Goal: Find specific page/section: Find specific page/section

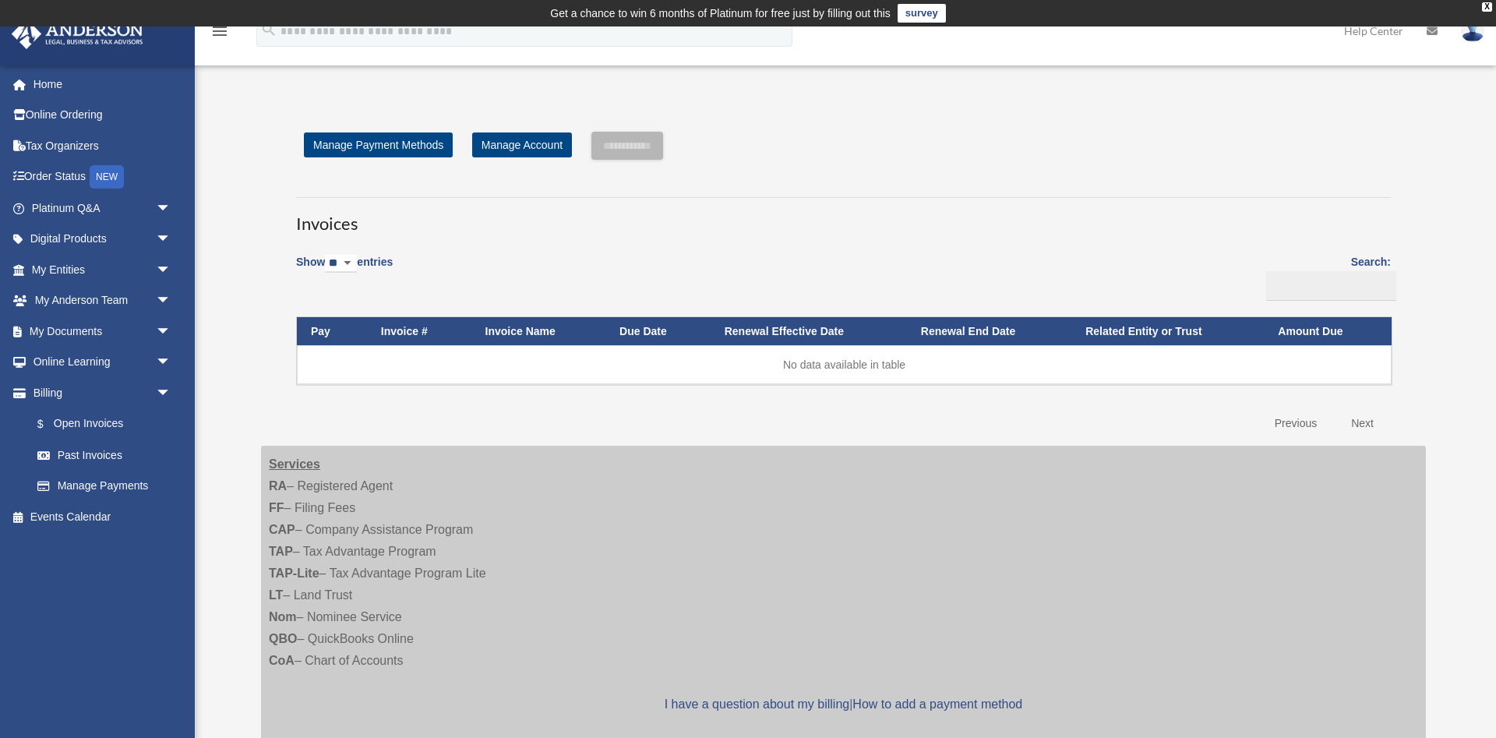
click at [95, 450] on link "Past Invoices" at bounding box center [104, 454] width 165 height 31
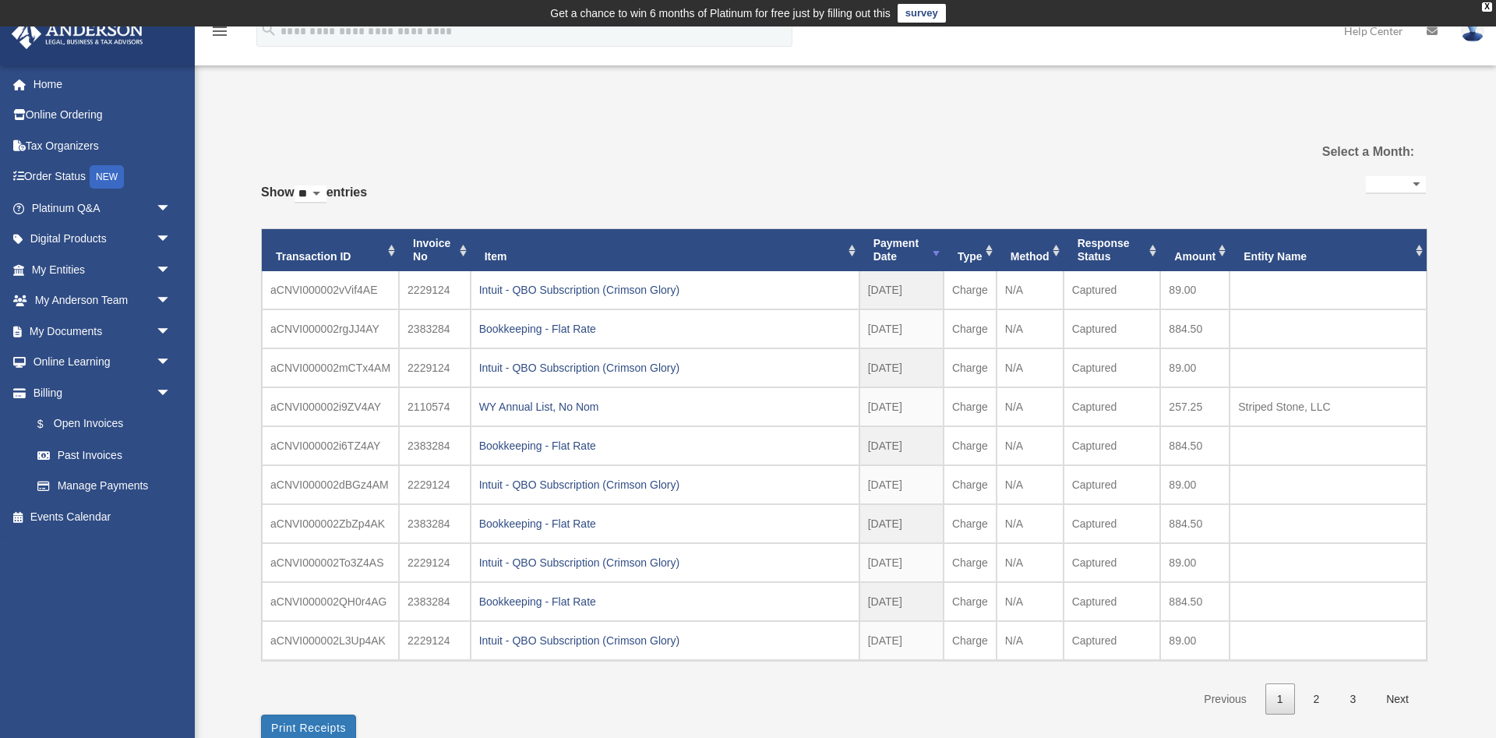
select select
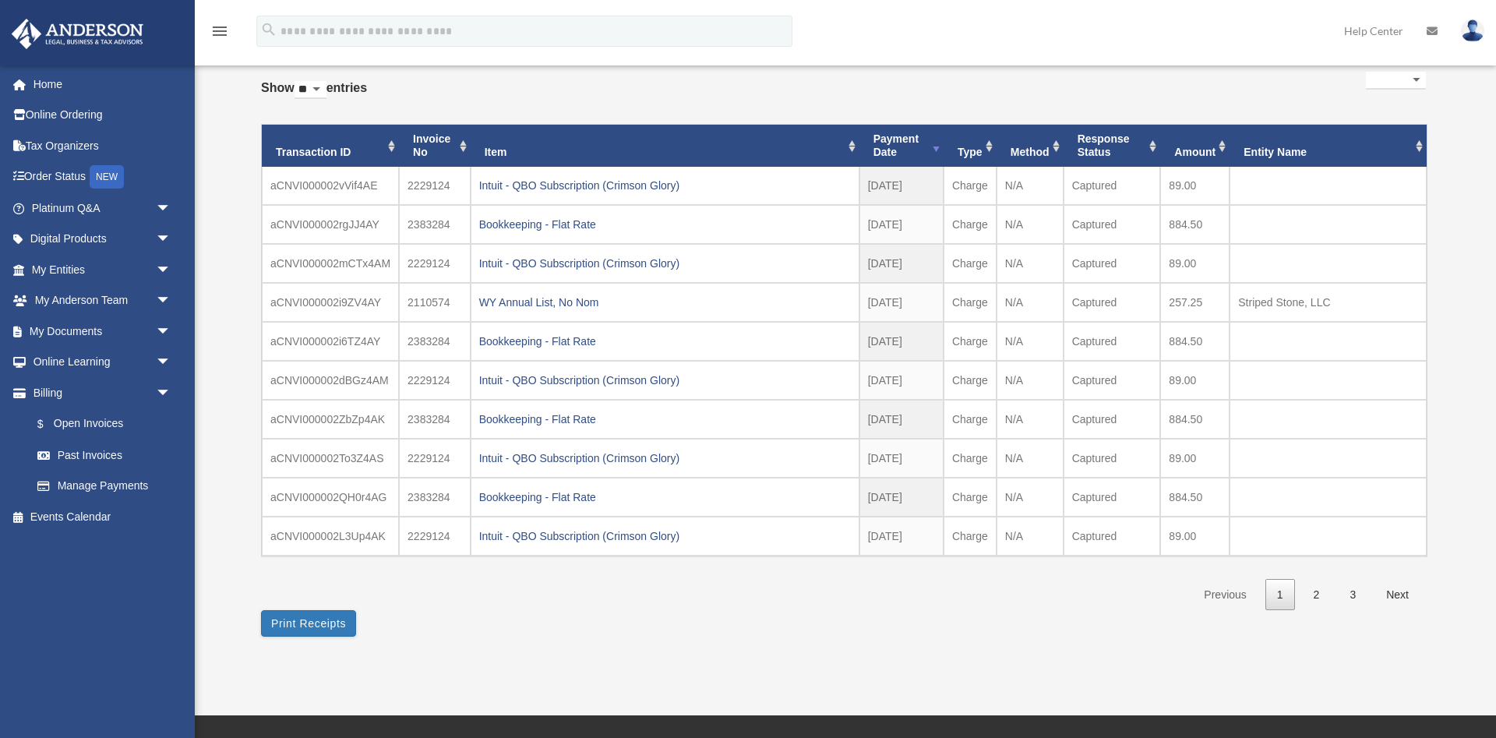
scroll to position [105, 0]
click at [1353, 594] on link "3" at bounding box center [1353, 594] width 30 height 32
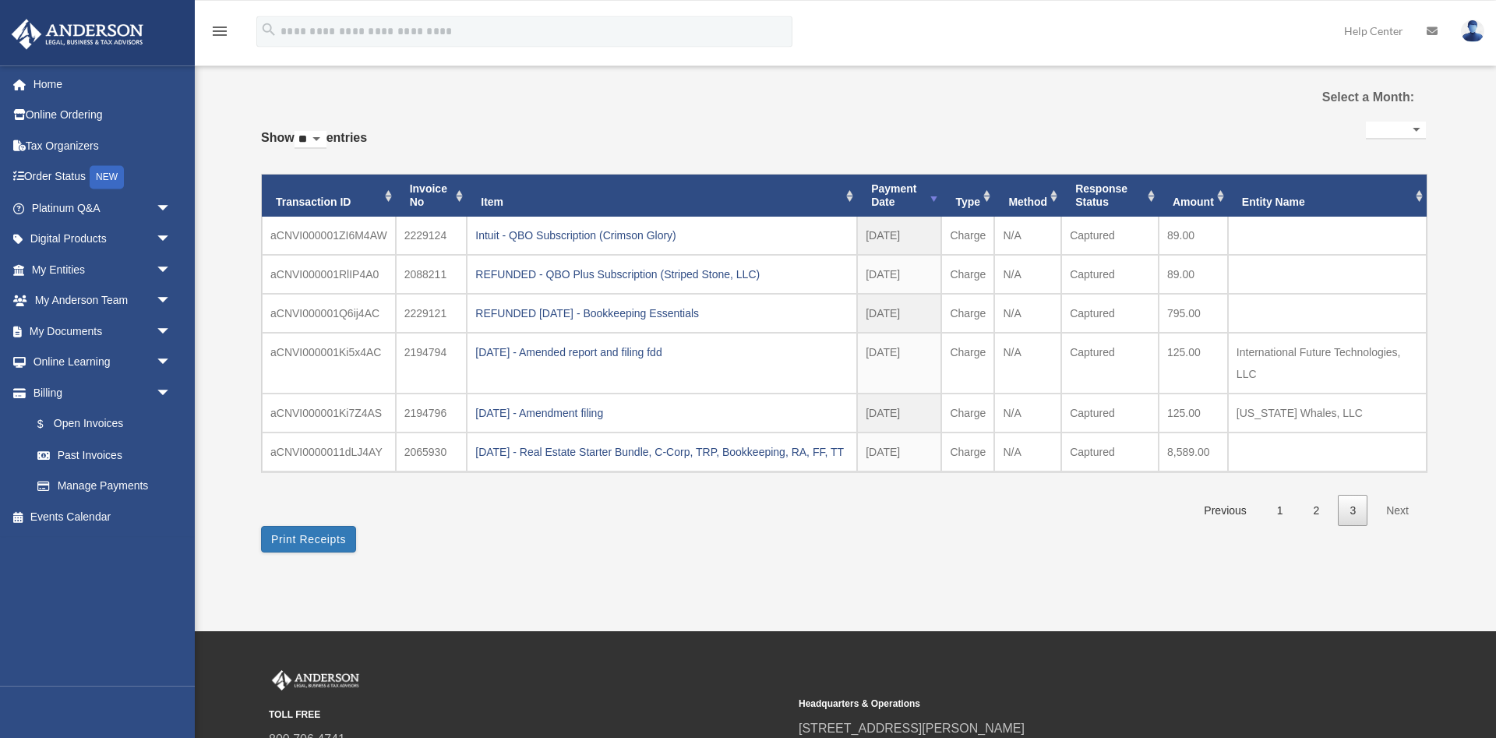
scroll to position [53, 0]
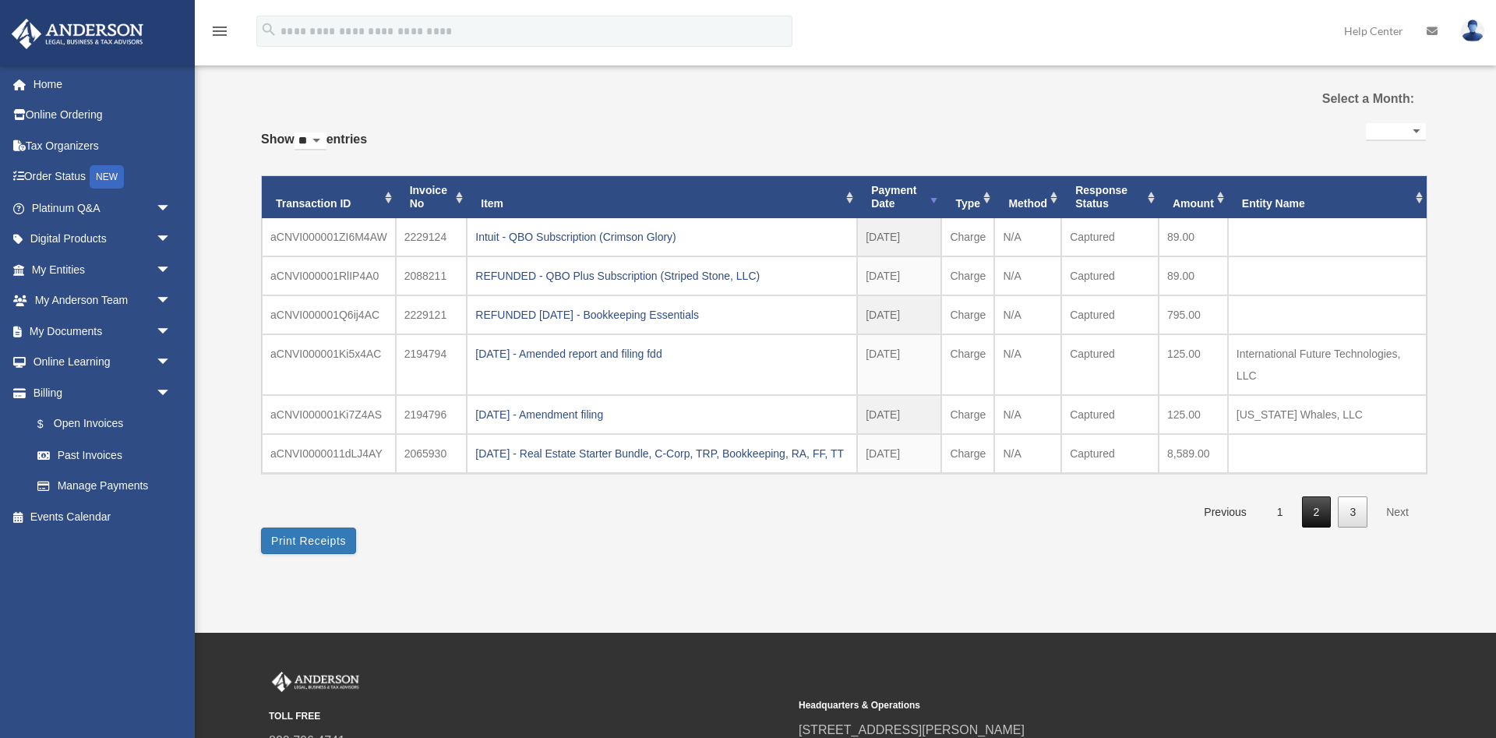
click at [1313, 528] on link "2" at bounding box center [1317, 512] width 30 height 32
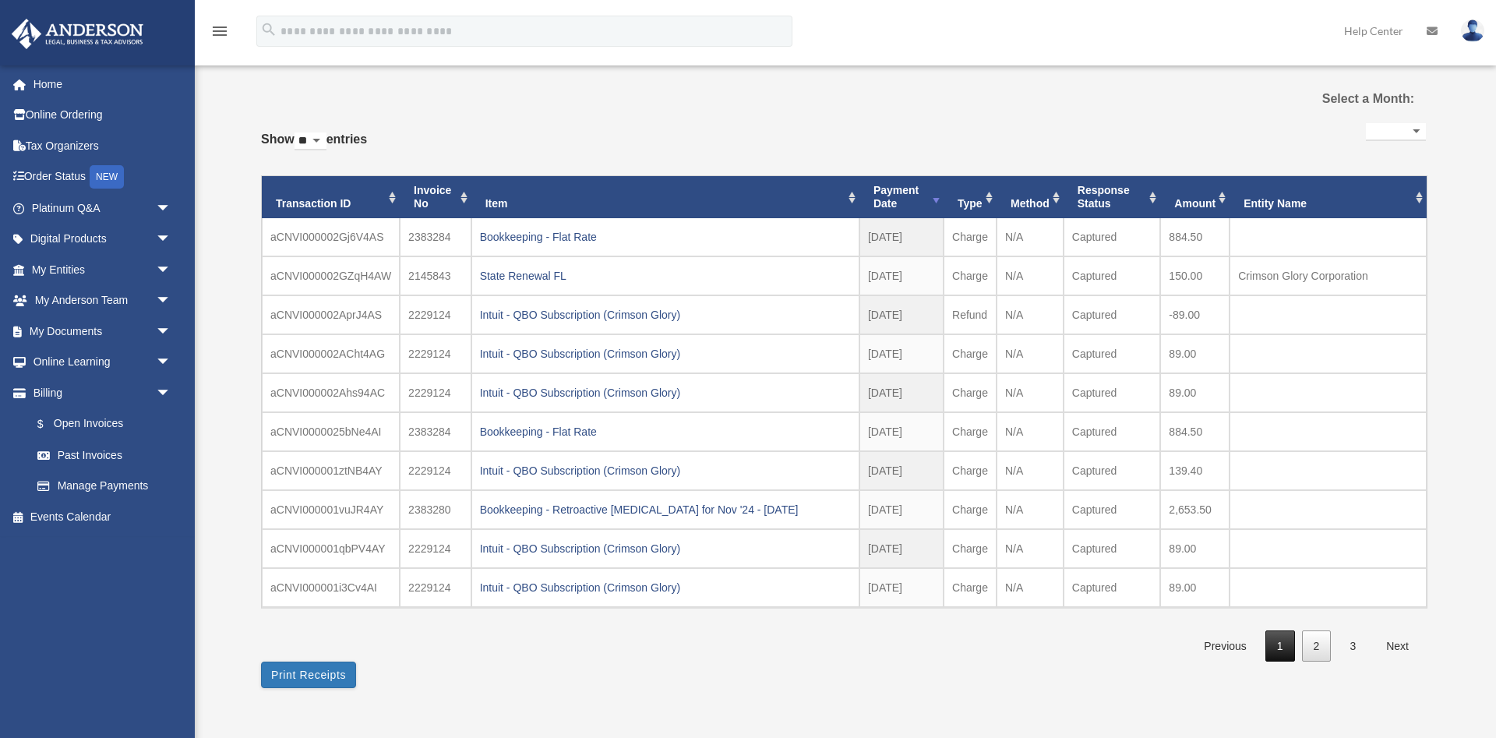
click at [1282, 646] on link "1" at bounding box center [1280, 646] width 30 height 32
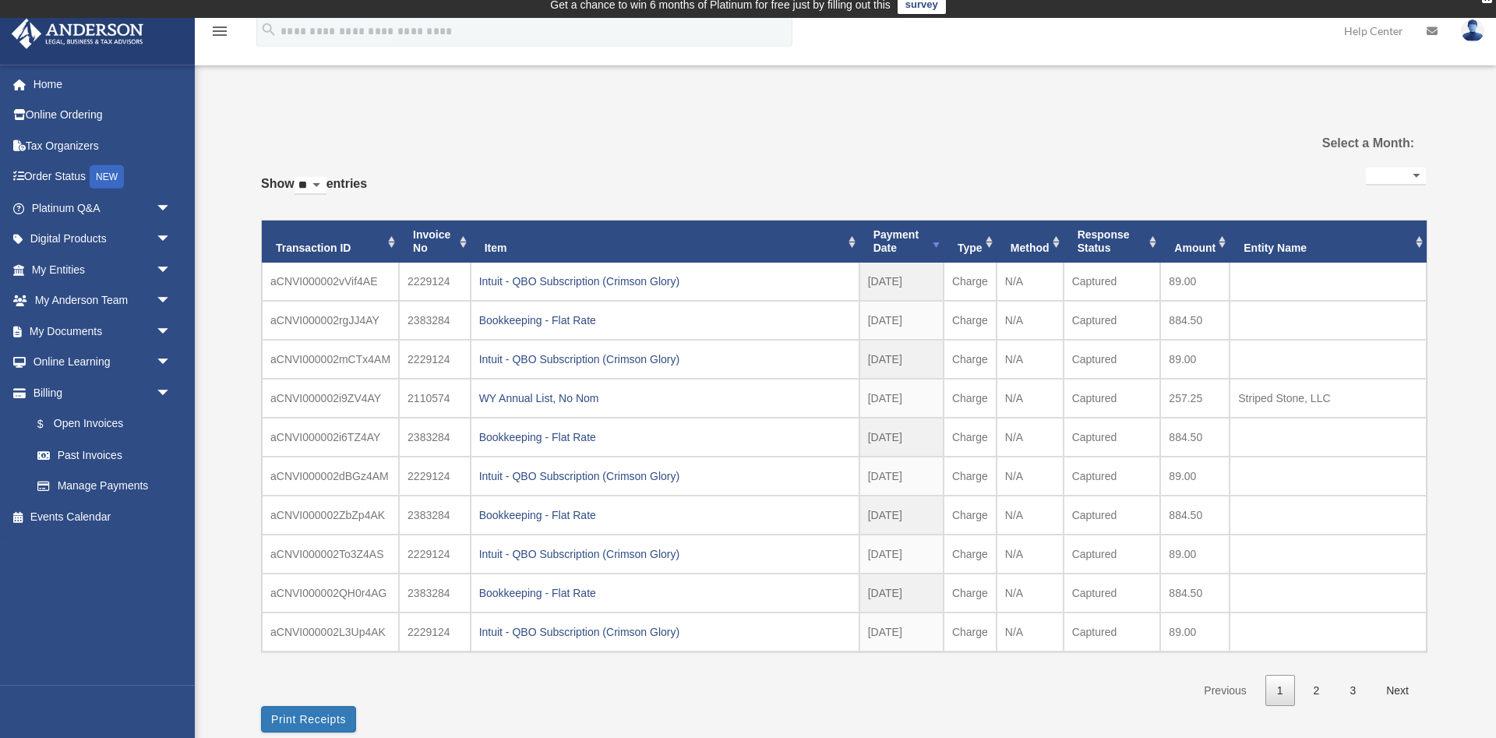
scroll to position [1, 0]
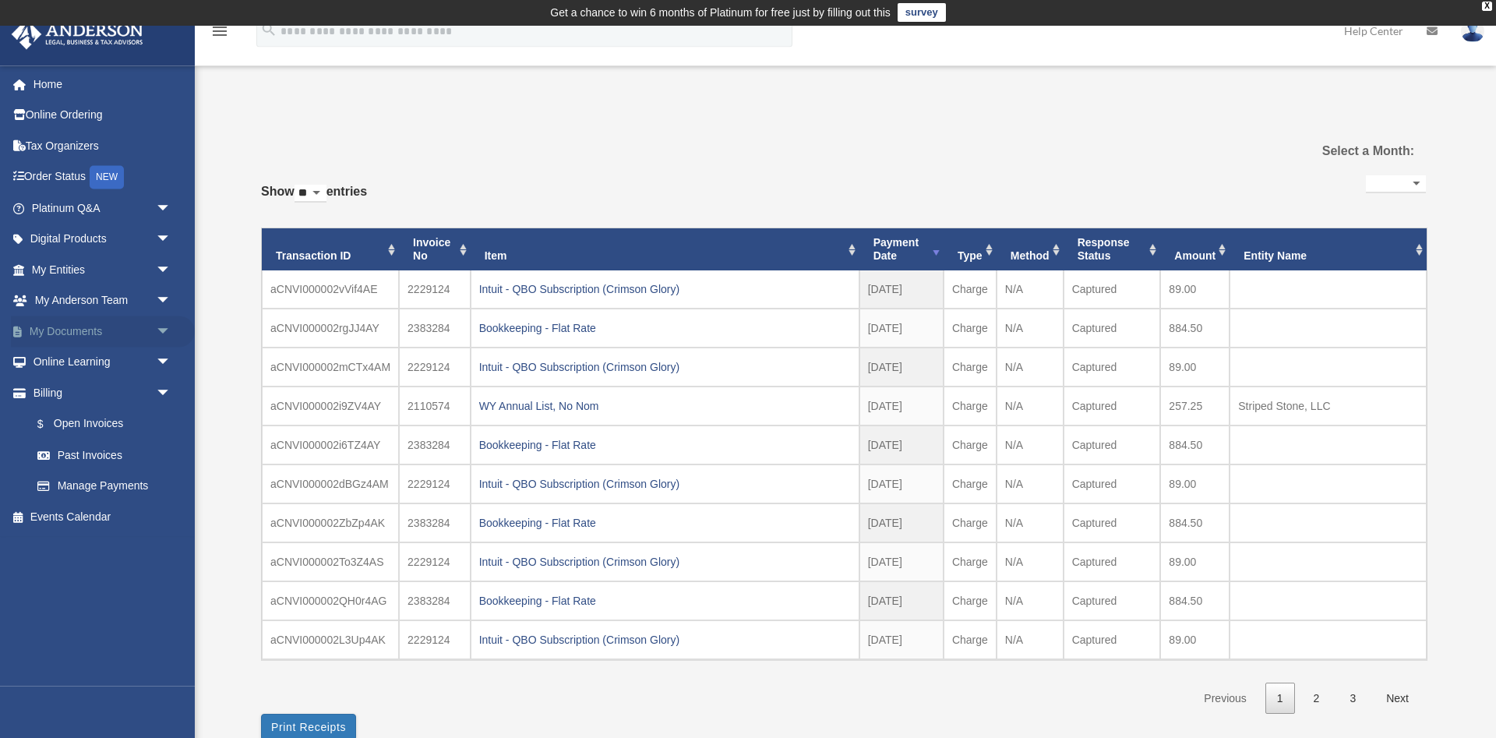
click at [162, 327] on span "arrow_drop_down" at bounding box center [171, 332] width 31 height 32
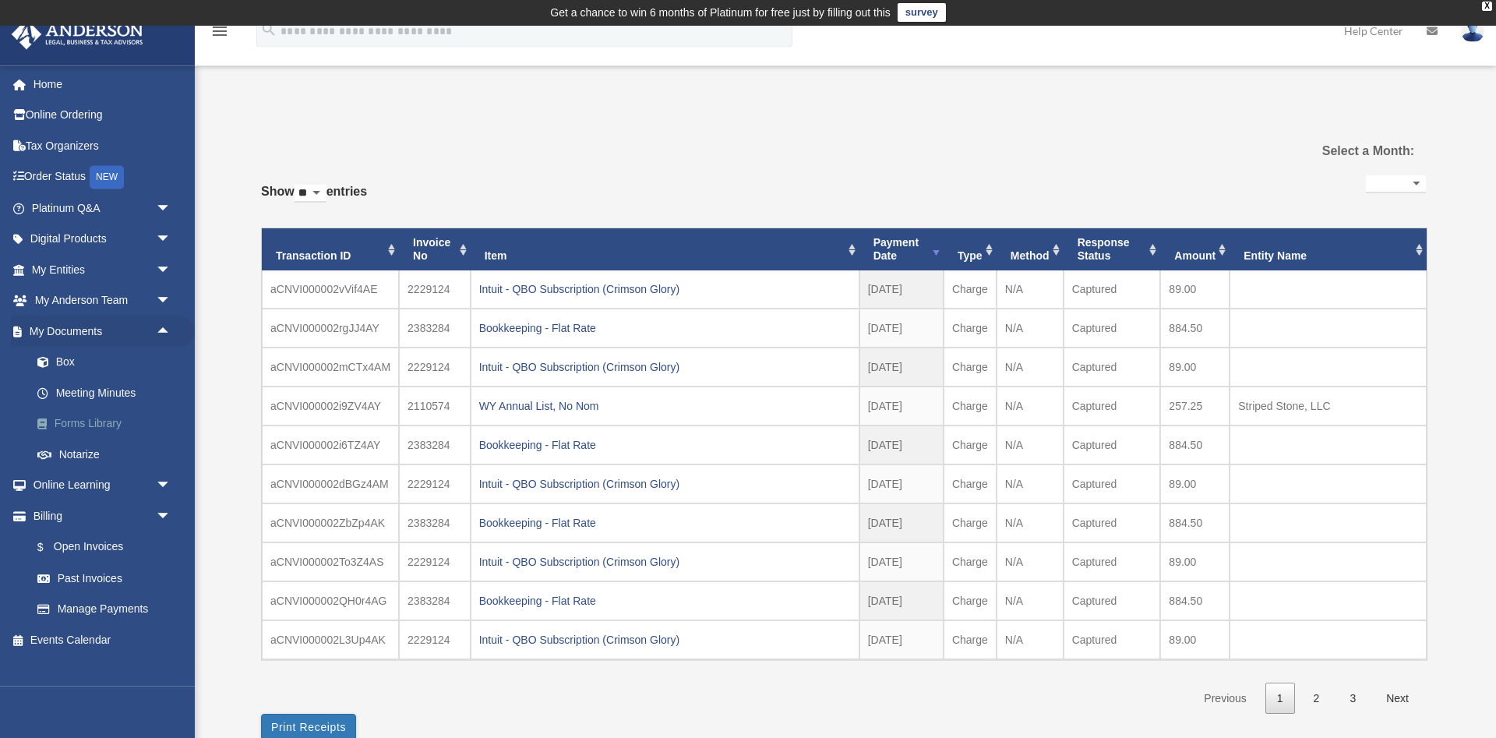
click at [80, 418] on link "Forms Library" at bounding box center [108, 423] width 173 height 31
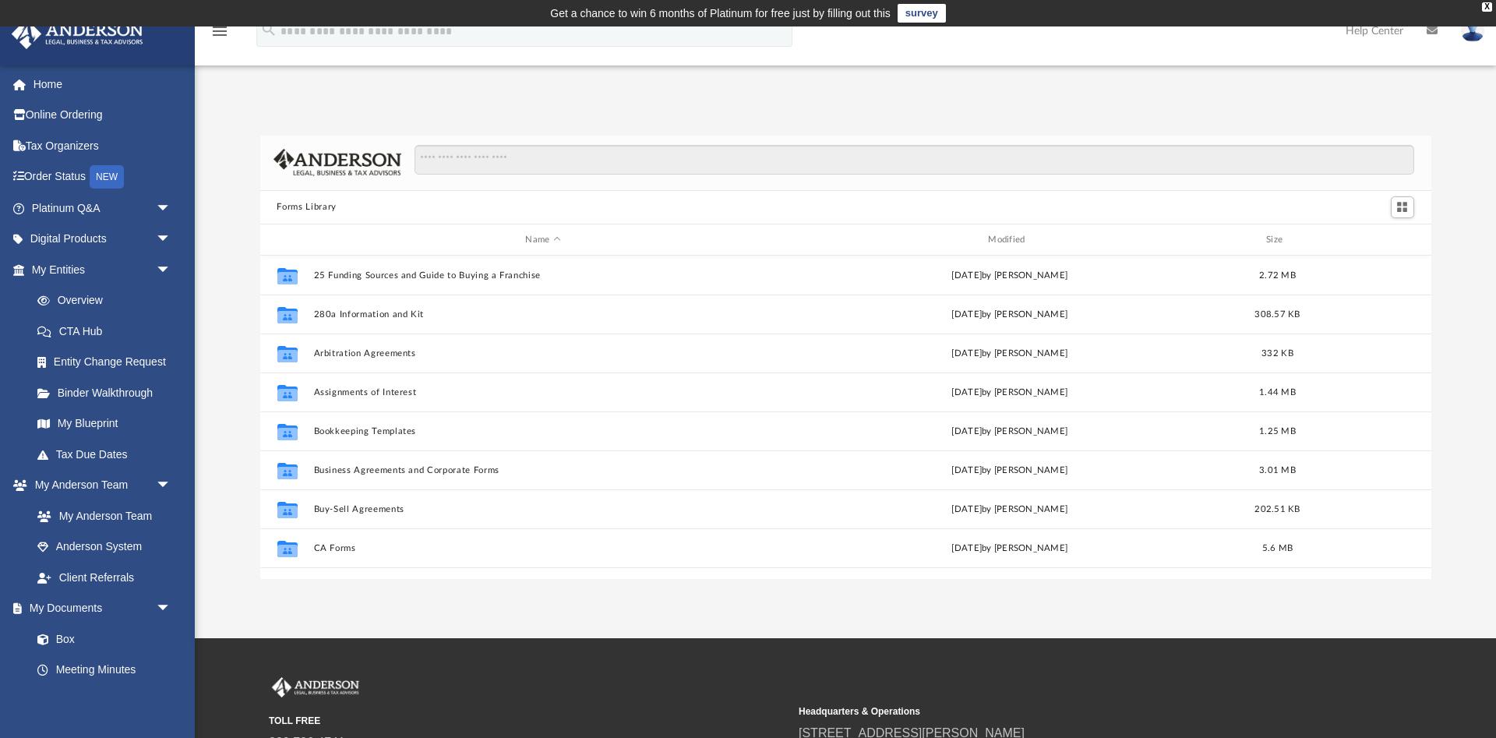
scroll to position [354, 1171]
click at [163, 204] on span "arrow_drop_down" at bounding box center [171, 208] width 31 height 32
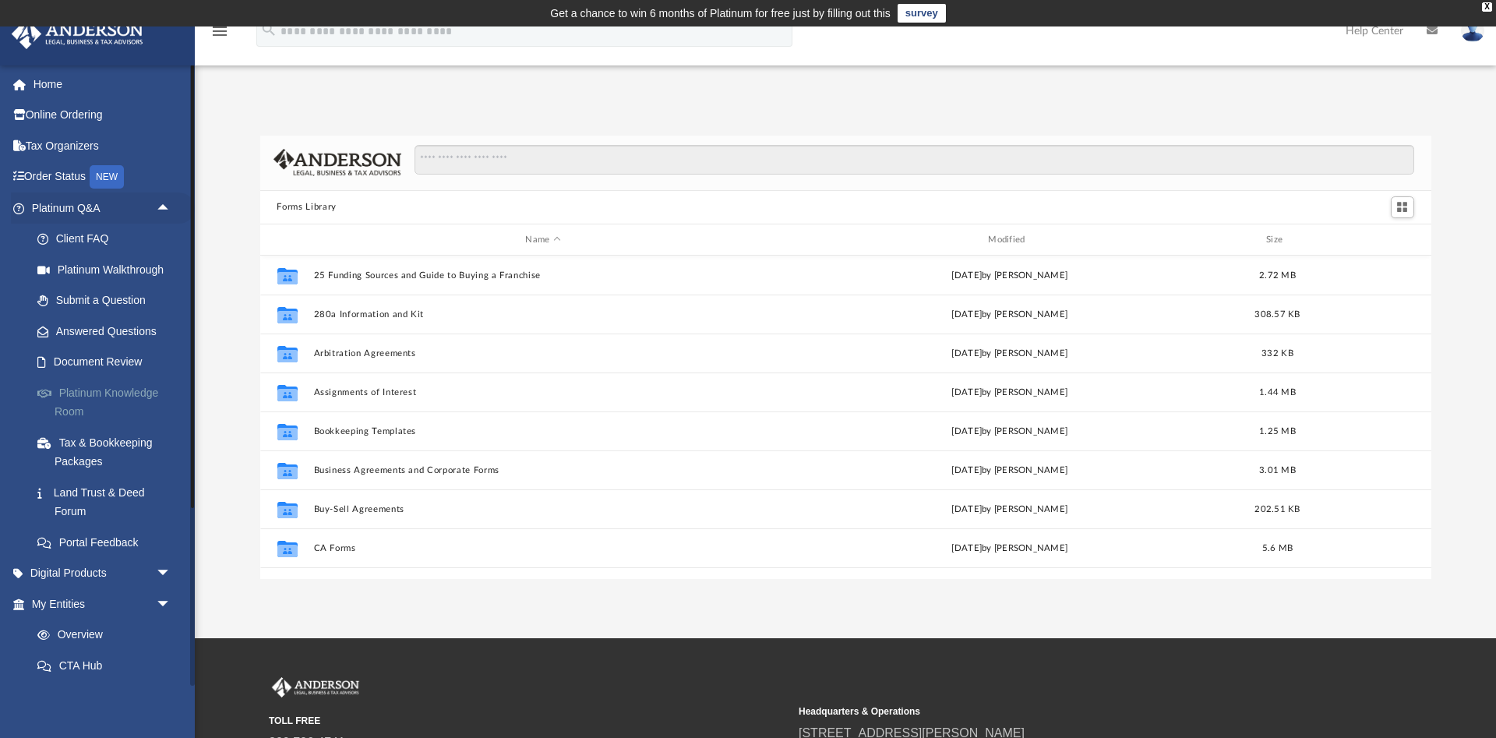
click at [74, 390] on link "Platinum Knowledge Room" at bounding box center [108, 402] width 173 height 50
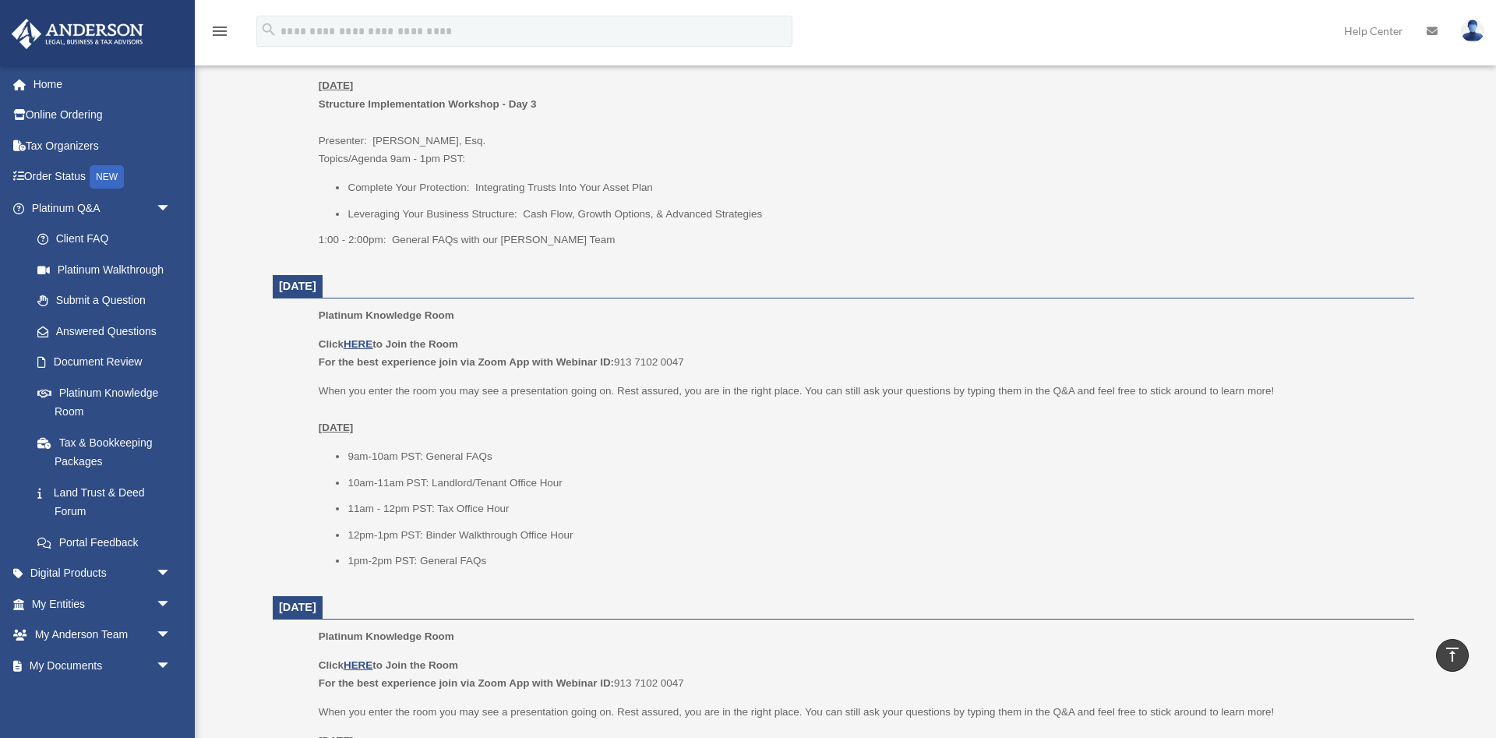
scroll to position [789, 0]
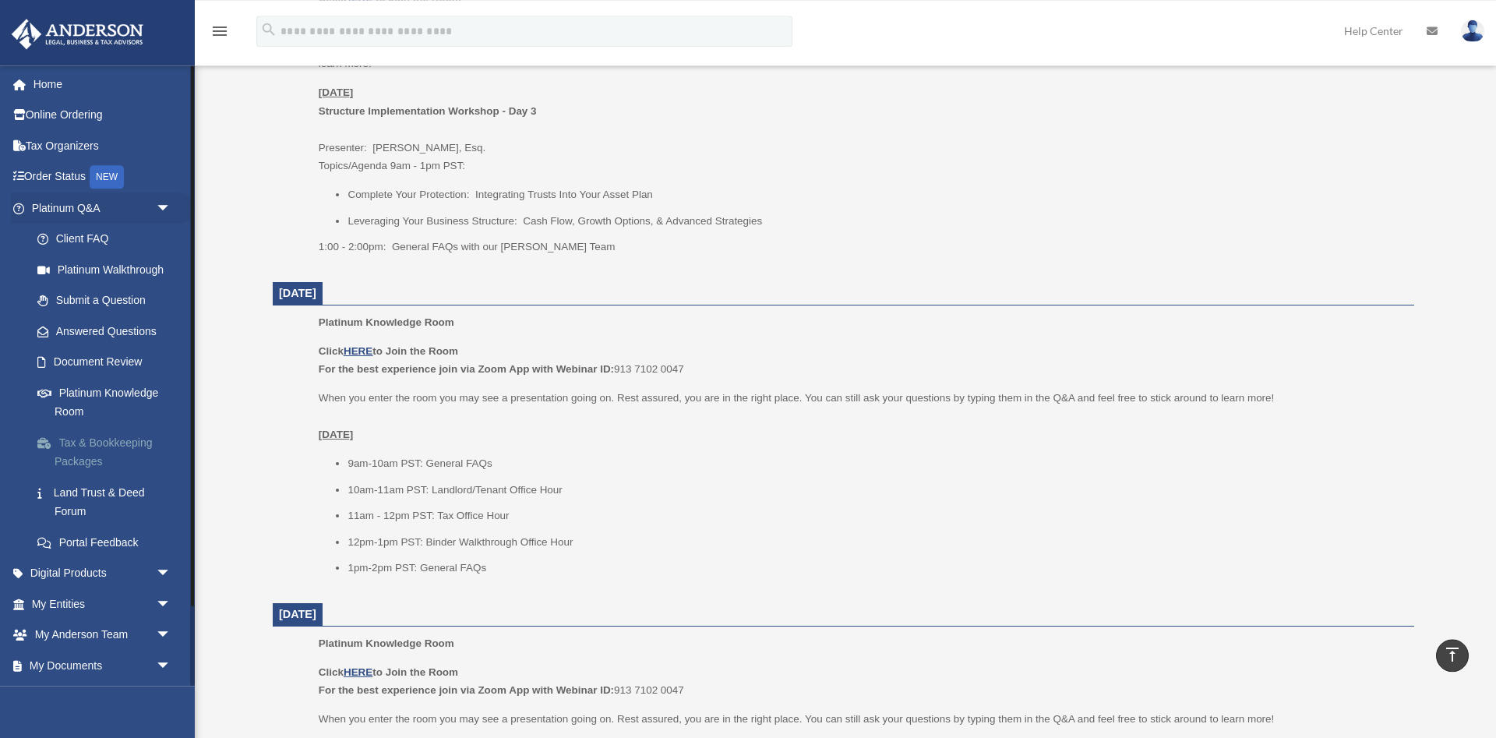
click at [80, 444] on link "Tax & Bookkeeping Packages" at bounding box center [108, 452] width 173 height 50
